Goal: Transaction & Acquisition: Purchase product/service

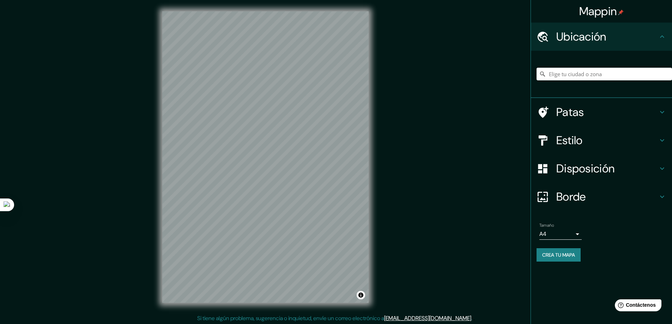
click at [595, 73] on input "Elige tu ciudad o zona" at bounding box center [603, 74] width 135 height 13
type input "Cajamarca, [GEOGRAPHIC_DATA][PERSON_NAME], [GEOGRAPHIC_DATA]"
click at [587, 140] on h4 "Estilo" at bounding box center [607, 140] width 102 height 14
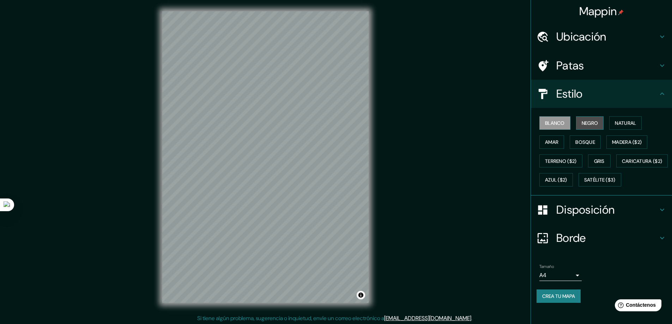
click at [582, 123] on font "Negro" at bounding box center [590, 123] width 17 height 6
click at [553, 121] on font "Blanco" at bounding box center [555, 123] width 20 height 6
click at [588, 252] on div "Borde" at bounding box center [601, 238] width 141 height 28
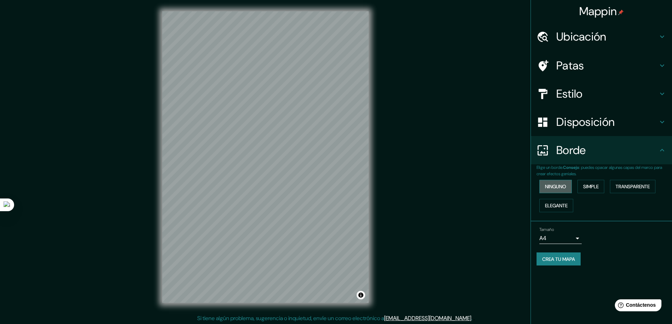
click at [555, 187] on font "Ninguno" at bounding box center [555, 186] width 21 height 6
click at [584, 186] on font "Simple" at bounding box center [591, 186] width 16 height 6
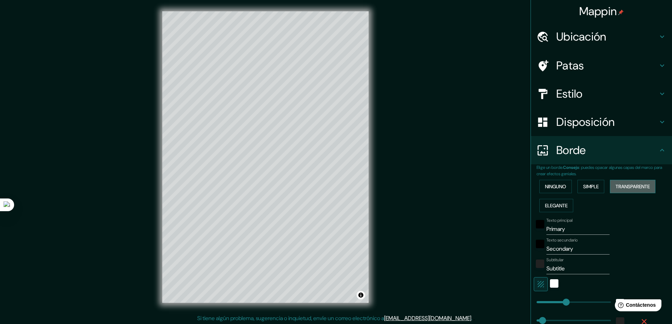
click at [617, 185] on font "Transparente" at bounding box center [632, 186] width 34 height 6
click at [547, 187] on font "Ninguno" at bounding box center [555, 186] width 21 height 6
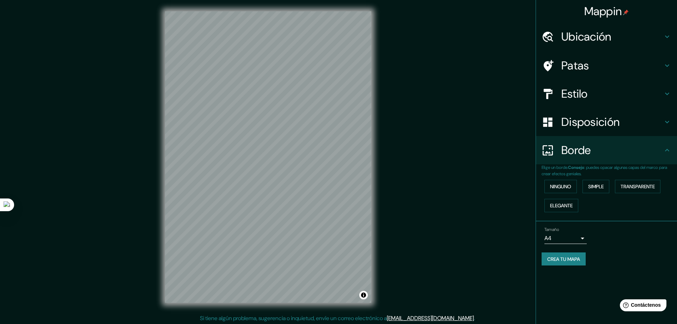
click at [558, 239] on body "Mappin Ubicación Cajamarca, [GEOGRAPHIC_DATA][PERSON_NAME], [GEOGRAPHIC_DATA] […" at bounding box center [338, 162] width 677 height 324
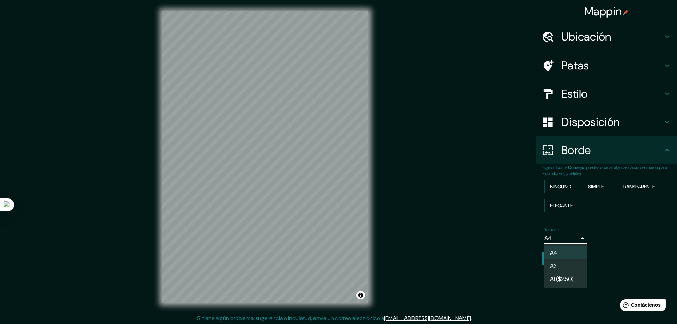
click at [565, 268] on li "A3" at bounding box center [565, 266] width 42 height 13
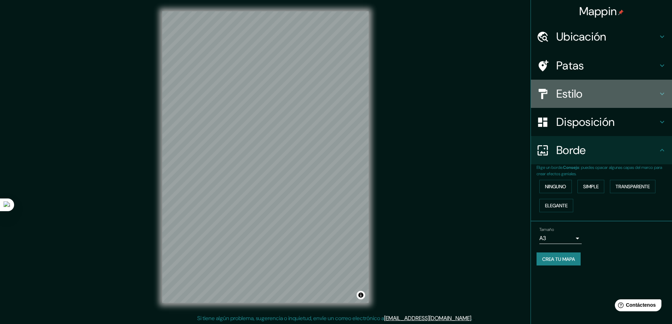
click at [565, 91] on font "Estilo" at bounding box center [569, 93] width 26 height 15
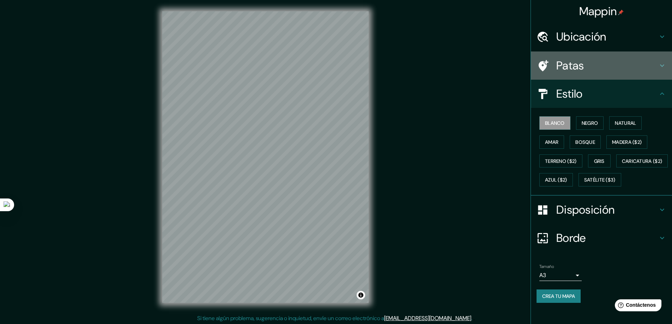
click at [571, 66] on font "Patas" at bounding box center [570, 65] width 28 height 15
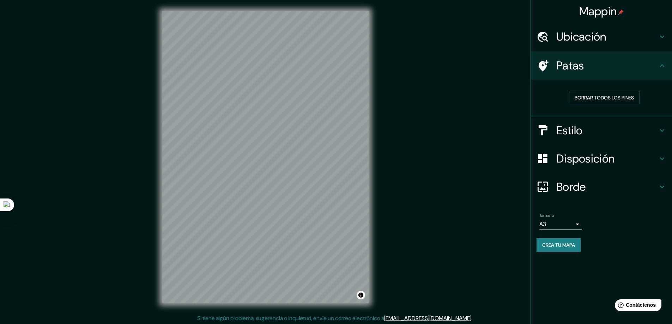
click at [579, 135] on font "Estilo" at bounding box center [569, 130] width 26 height 15
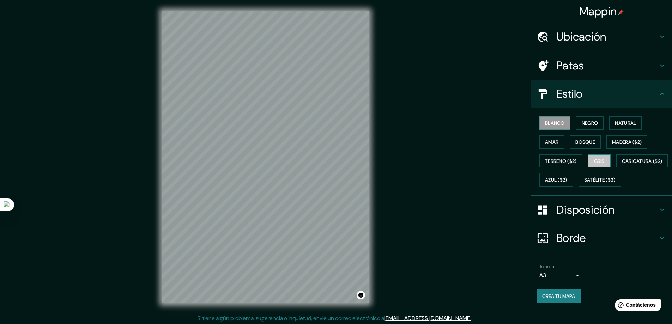
click at [602, 166] on button "Gris" at bounding box center [599, 160] width 23 height 13
click at [553, 123] on font "Blanco" at bounding box center [555, 123] width 20 height 6
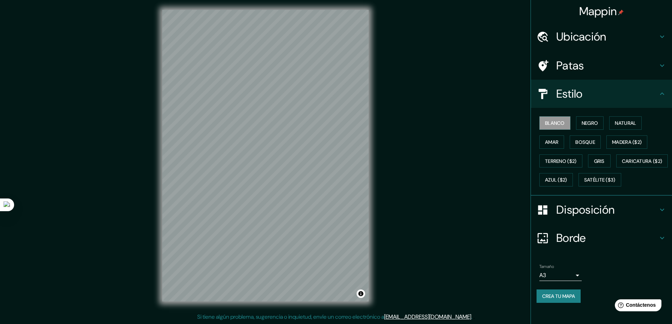
click at [637, 64] on h4 "Patas" at bounding box center [607, 66] width 102 height 14
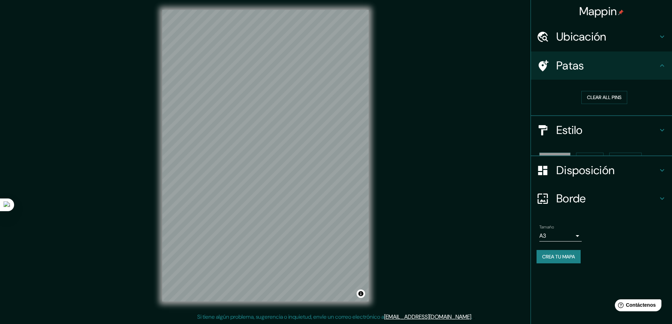
scroll to position [0, 0]
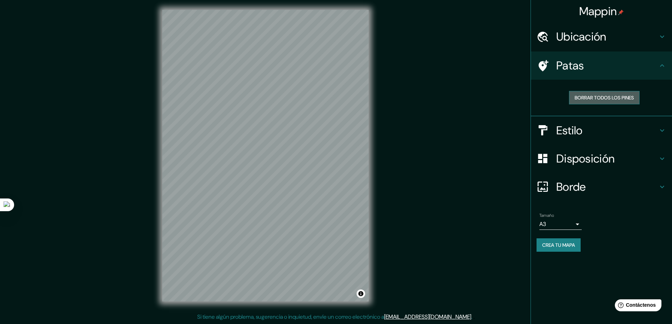
click at [620, 95] on font "Borrar todos los pines" at bounding box center [603, 98] width 59 height 6
click at [586, 164] on font "Disposición" at bounding box center [585, 158] width 58 height 15
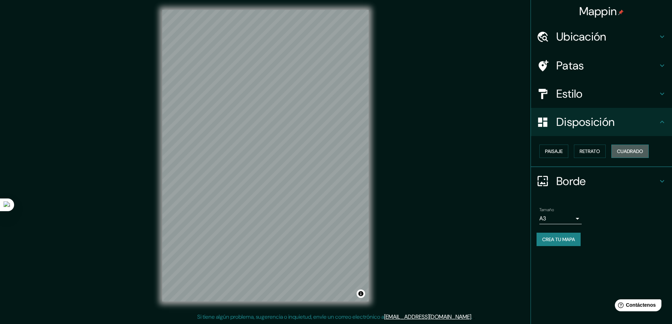
click at [633, 148] on font "Cuadrado" at bounding box center [630, 151] width 26 height 6
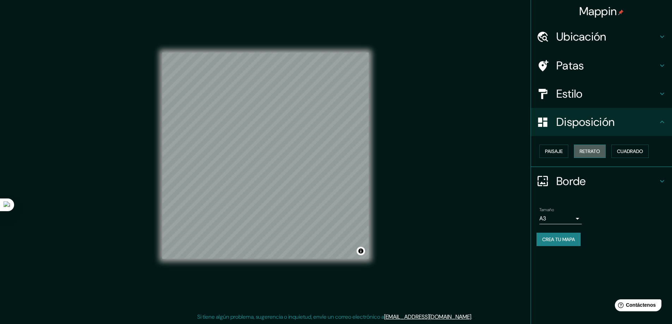
click at [592, 151] on font "Retrato" at bounding box center [589, 151] width 20 height 6
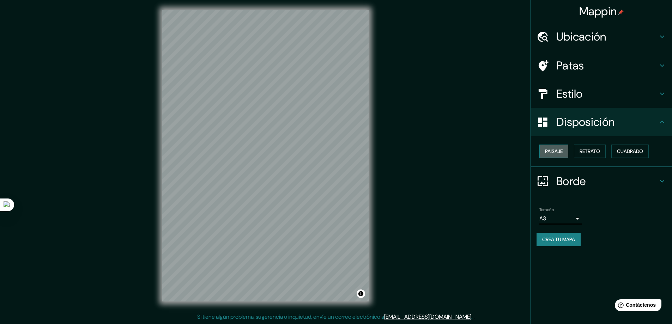
click at [560, 149] on font "Paisaje" at bounding box center [554, 151] width 18 height 6
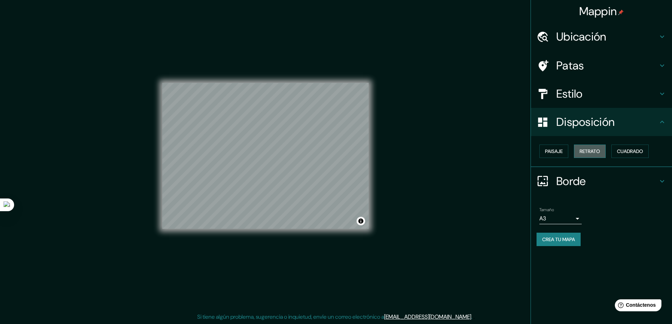
click at [599, 152] on font "Retrato" at bounding box center [589, 151] width 20 height 6
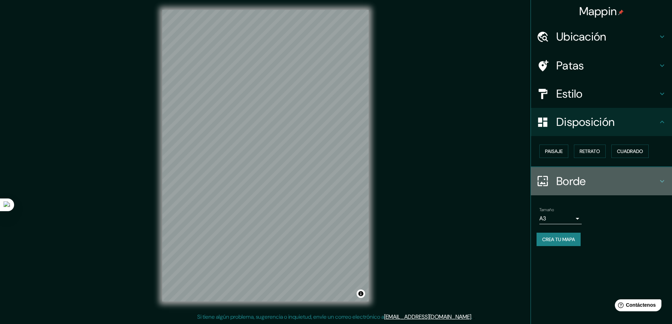
click at [628, 185] on h4 "Borde" at bounding box center [607, 181] width 102 height 14
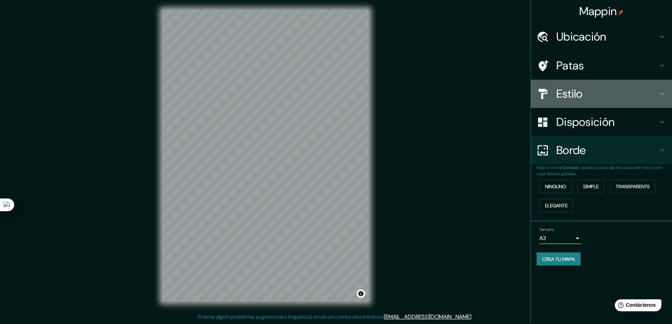
click at [589, 100] on h4 "Estilo" at bounding box center [607, 94] width 102 height 14
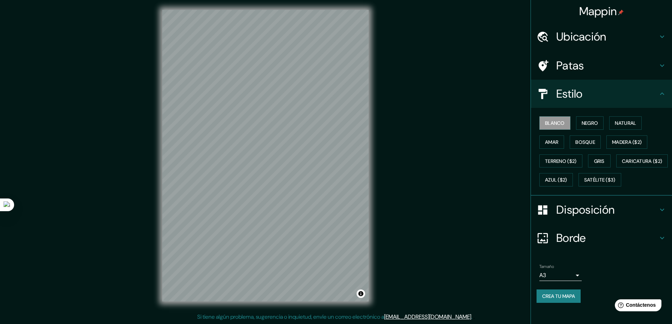
scroll to position [6, 0]
click at [542, 299] on font "Crea tu mapa" at bounding box center [558, 296] width 33 height 6
